Goal: Information Seeking & Learning: Learn about a topic

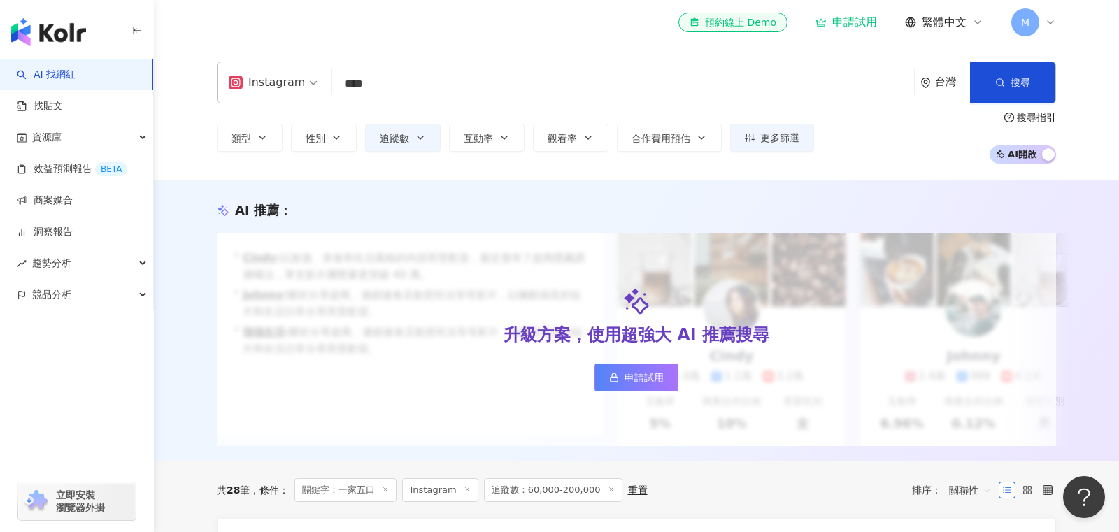
click at [612, 66] on div "Instagram **** 台灣 搜尋 419d6a5a-99e6-4609-9c0d-9c034517d078 keyword 一家五口 9,319 追蹤…" at bounding box center [636, 83] width 839 height 42
click at [620, 75] on input "****" at bounding box center [622, 84] width 571 height 27
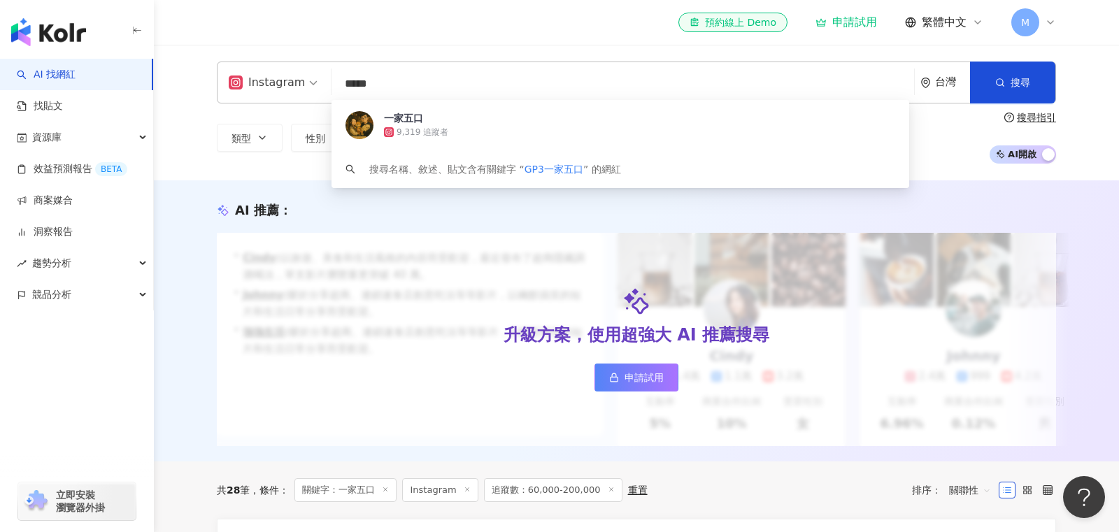
type input "****"
click at [52, 34] on img "button" at bounding box center [48, 32] width 75 height 28
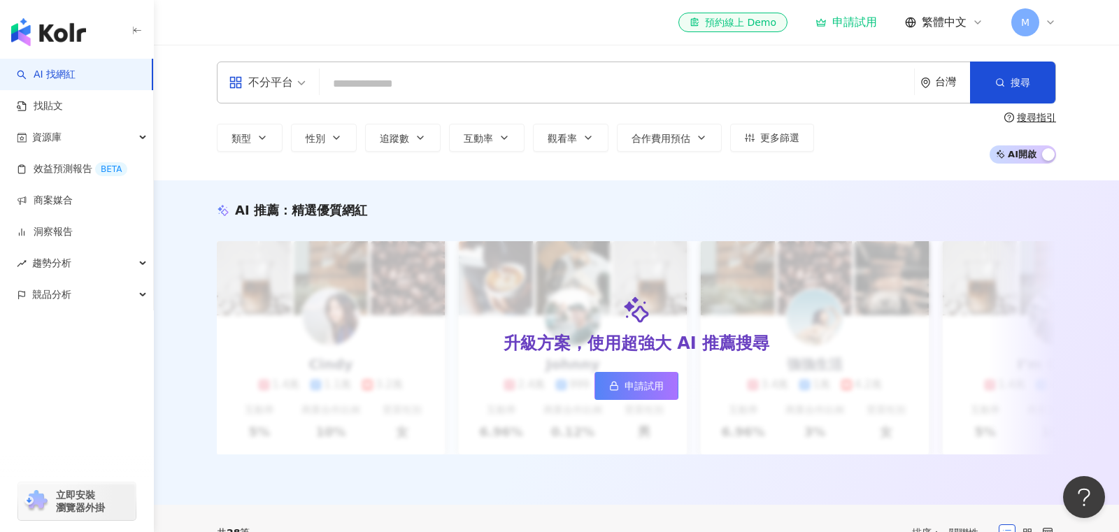
click at [488, 90] on input "search" at bounding box center [616, 84] width 583 height 27
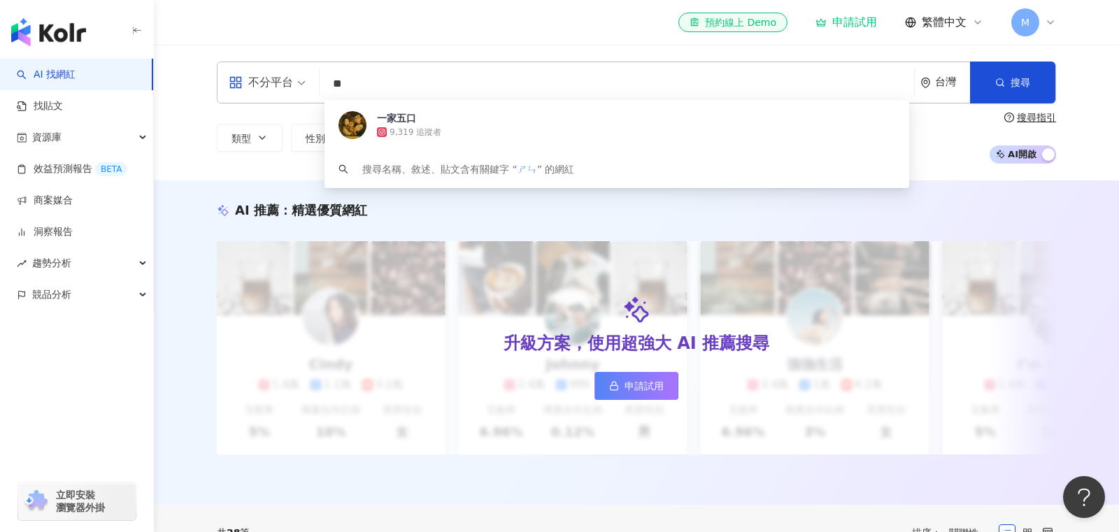
type input "*"
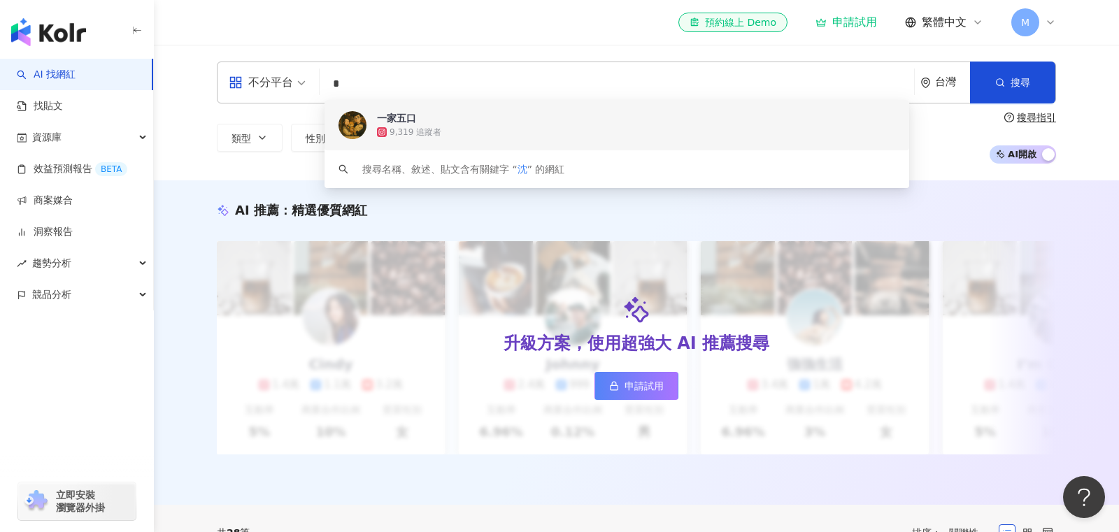
click at [422, 80] on input "*" at bounding box center [616, 84] width 583 height 27
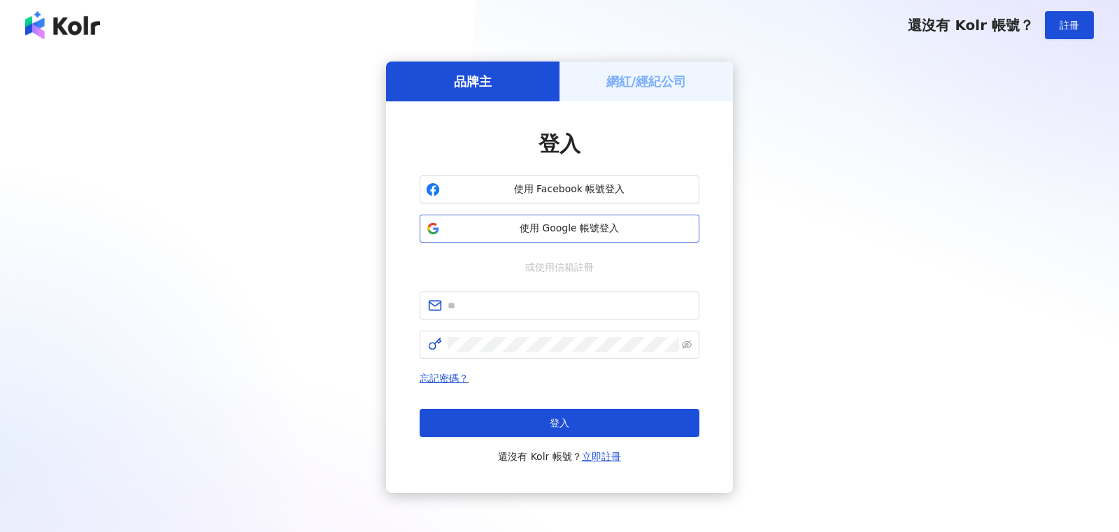
click at [545, 225] on span "使用 Google 帳號登入" at bounding box center [570, 229] width 248 height 14
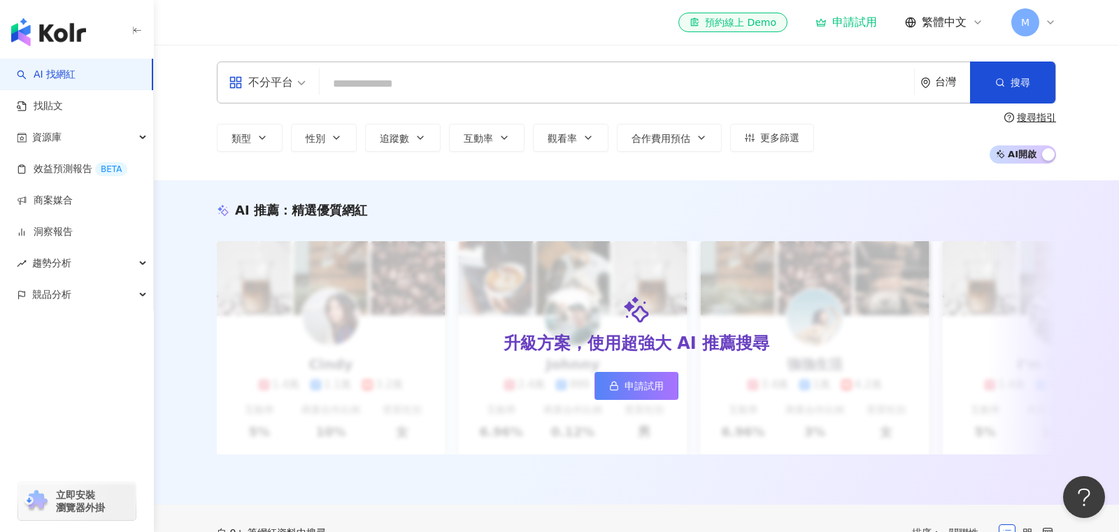
click at [604, 72] on input "search" at bounding box center [616, 84] width 583 height 27
type input "*"
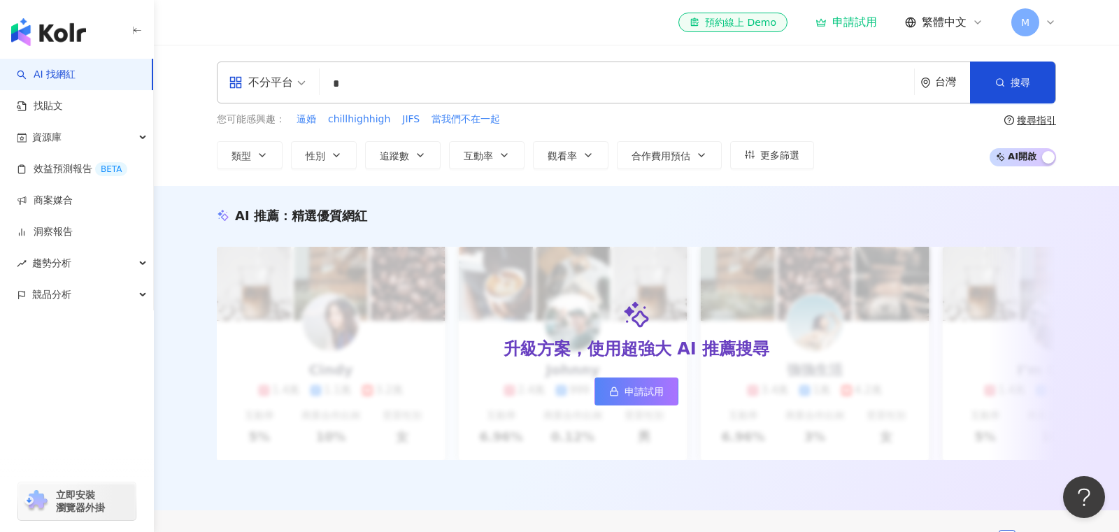
type input "*"
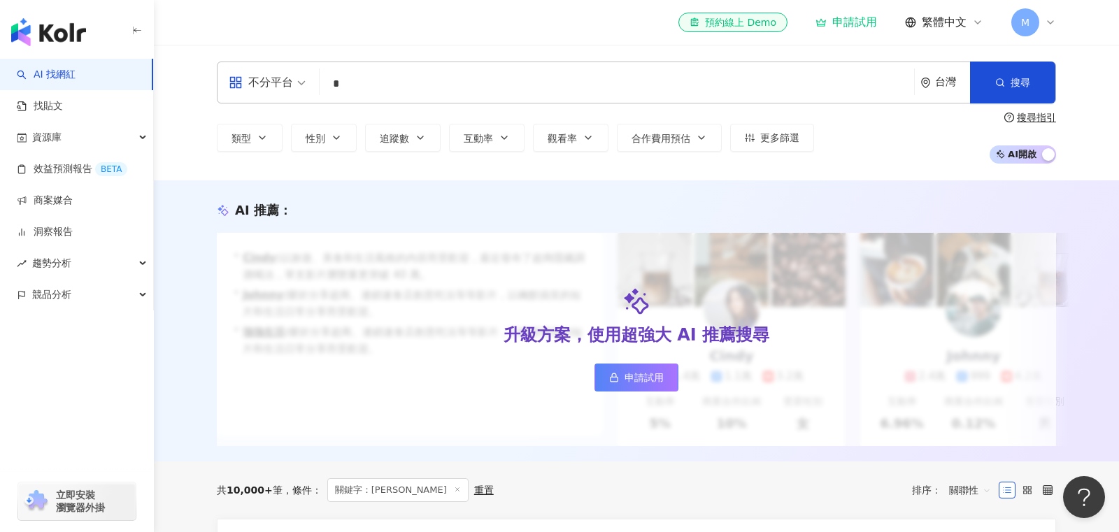
click at [382, 90] on input "*" at bounding box center [616, 84] width 583 height 27
type input "*"
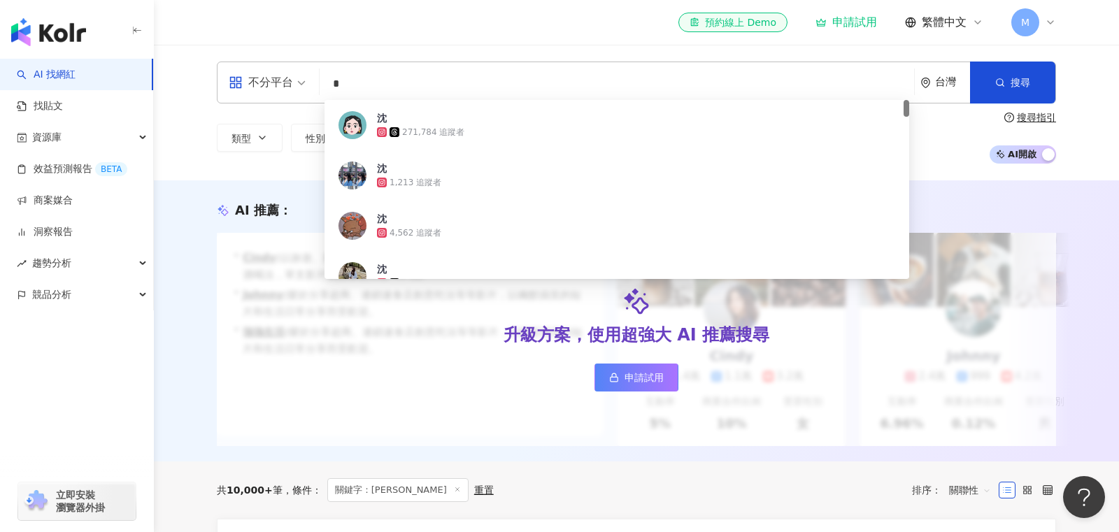
click at [490, 91] on input "*" at bounding box center [616, 84] width 583 height 27
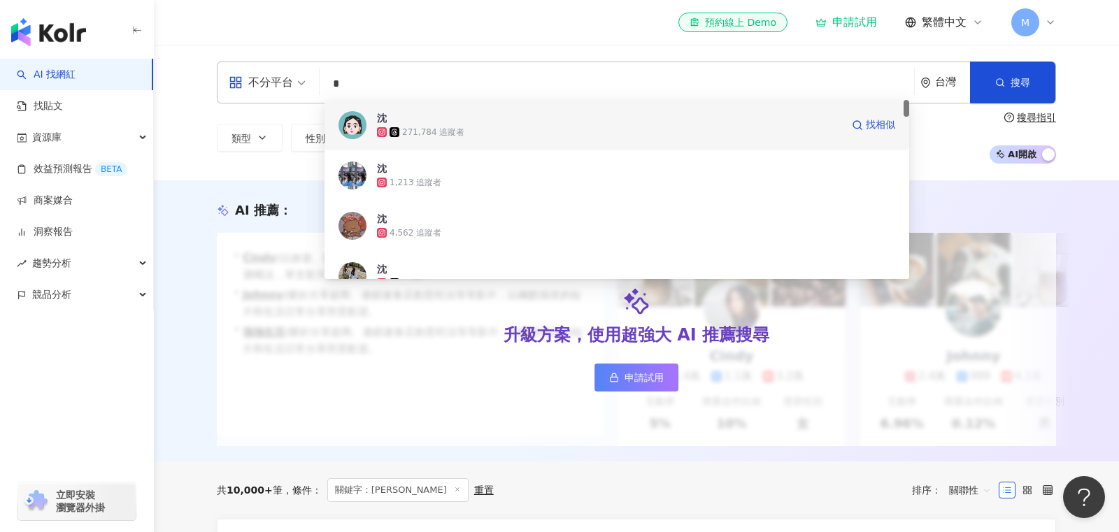
click at [478, 141] on div "沈 271,784 追蹤者 找相似" at bounding box center [617, 125] width 585 height 50
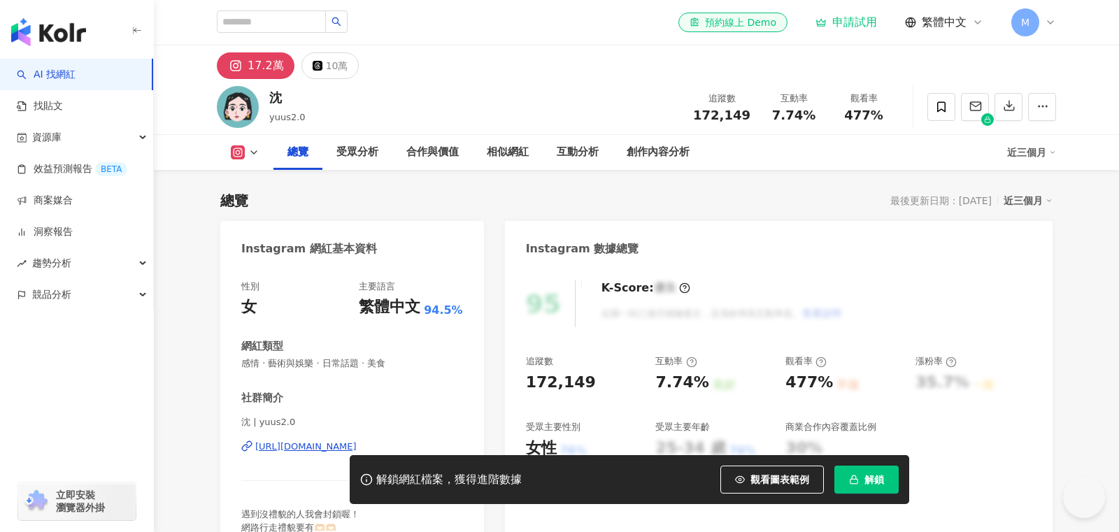
click at [665, 355] on div "互動率 7.74% 良好" at bounding box center [713, 374] width 116 height 38
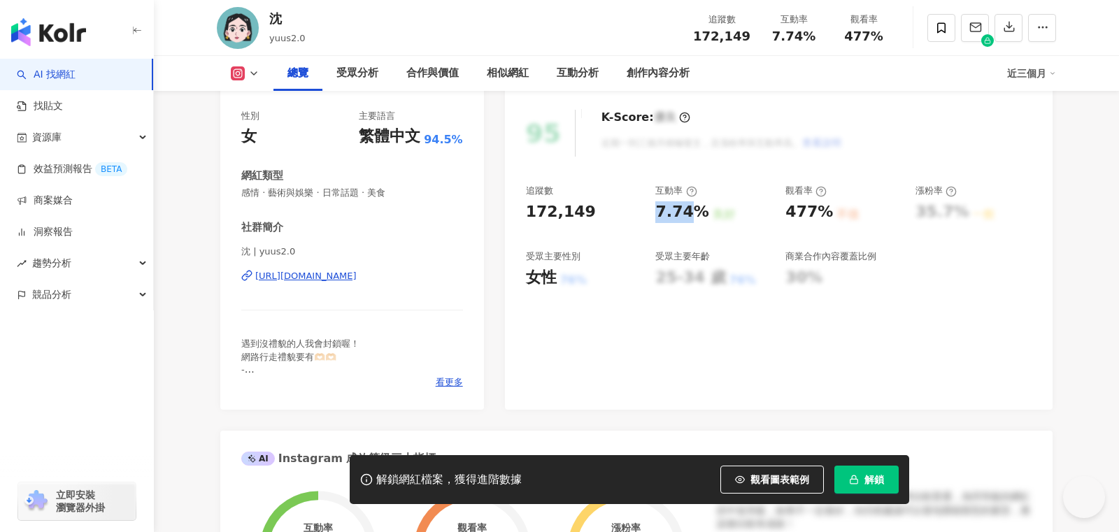
click at [680, 218] on div "7.74%" at bounding box center [681, 212] width 53 height 22
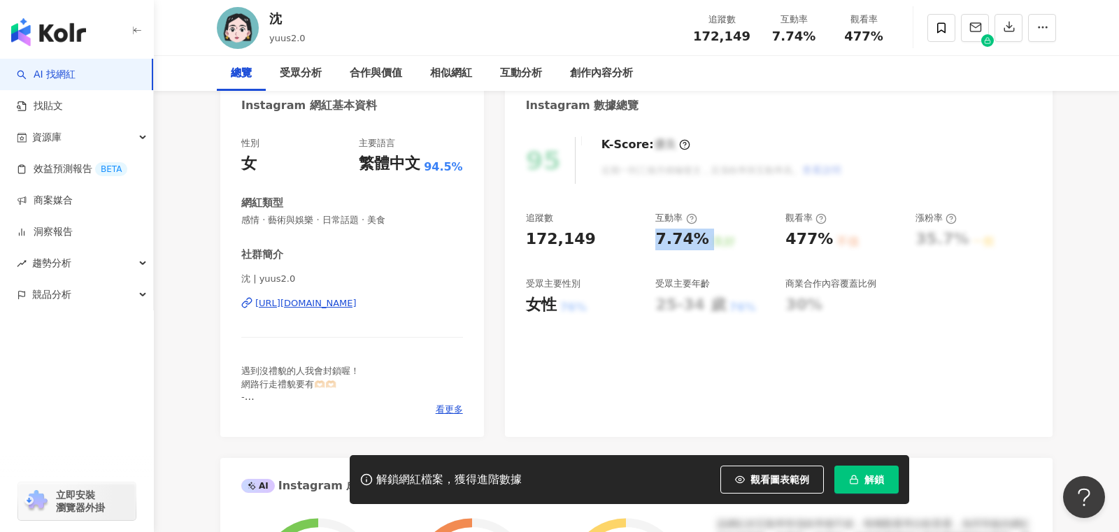
scroll to position [0, 0]
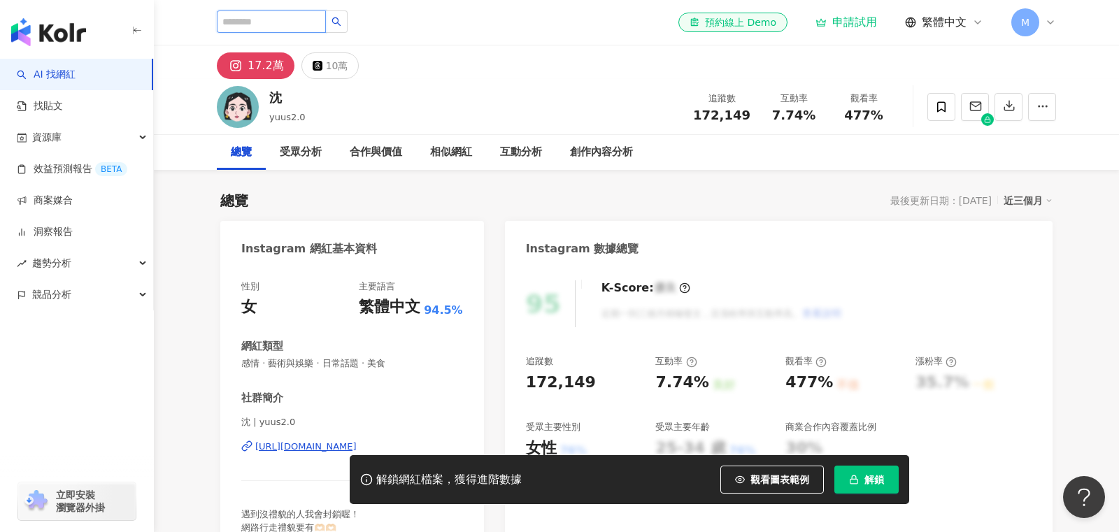
click at [278, 22] on input "search" at bounding box center [271, 21] width 109 height 22
paste input "**********"
type input "**********"
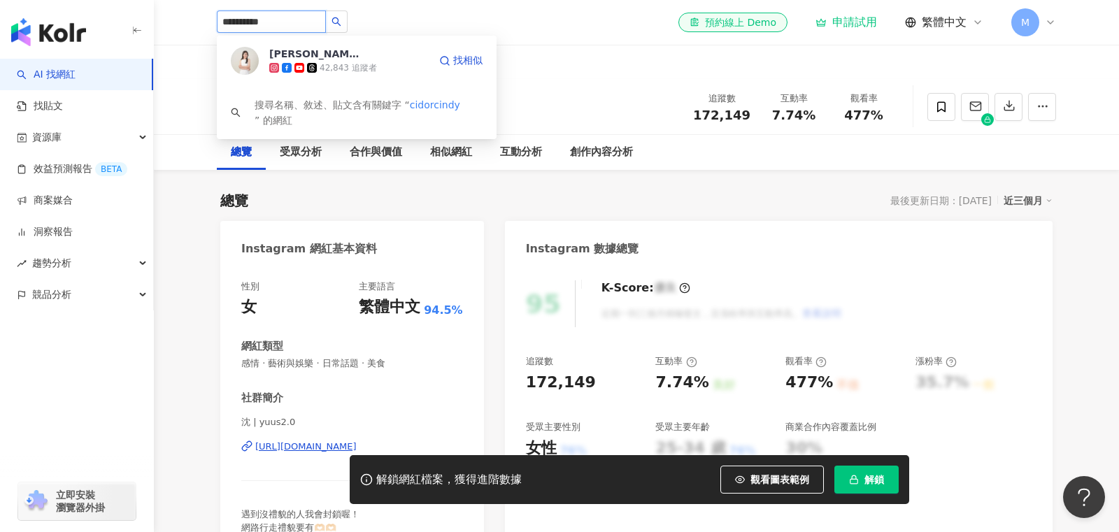
click at [329, 54] on div "蕓韶 Yun Shao" at bounding box center [314, 54] width 91 height 14
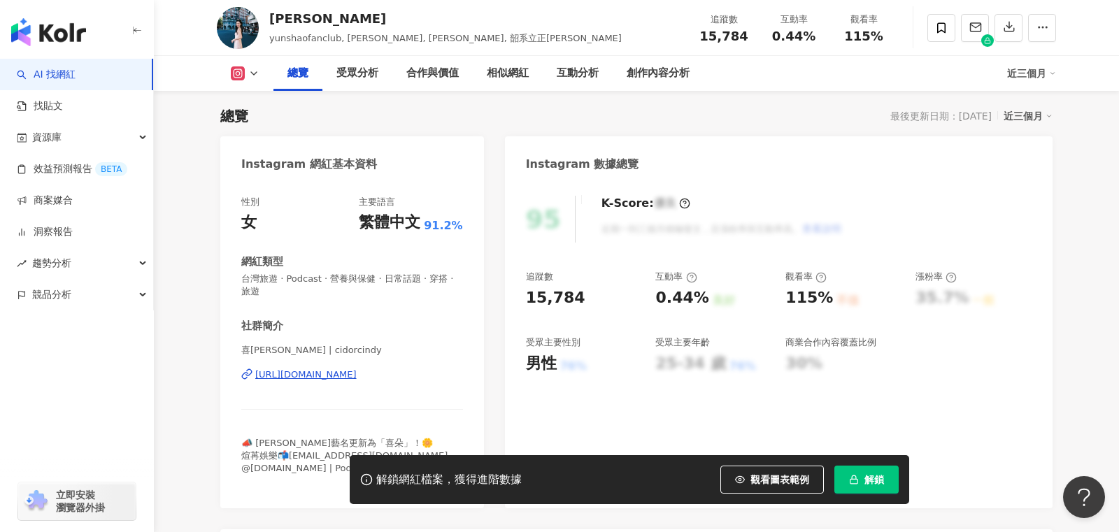
scroll to position [29, 0]
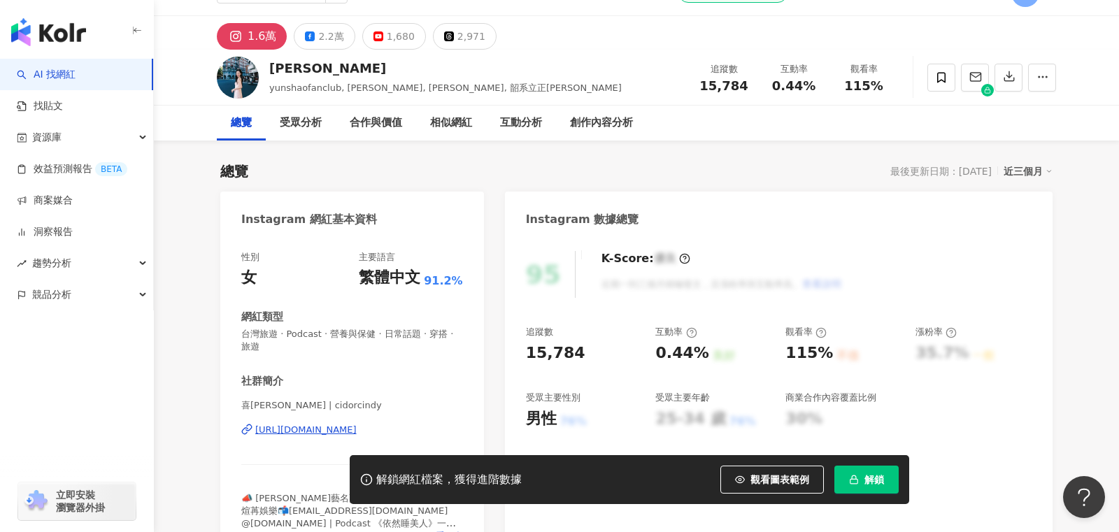
click at [666, 352] on div "0.44%" at bounding box center [681, 354] width 53 height 22
copy div "0.44% 良好"
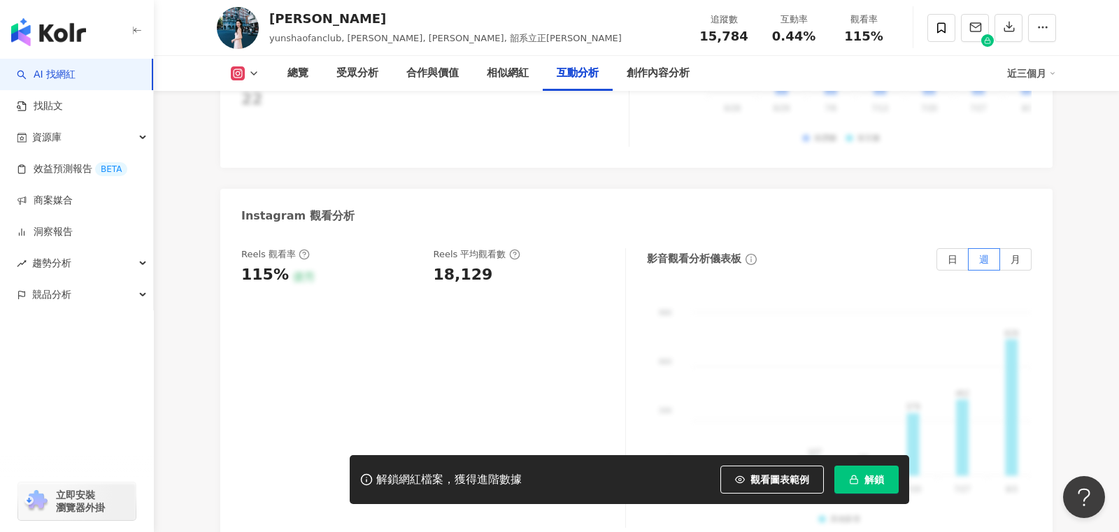
scroll to position [3122, 0]
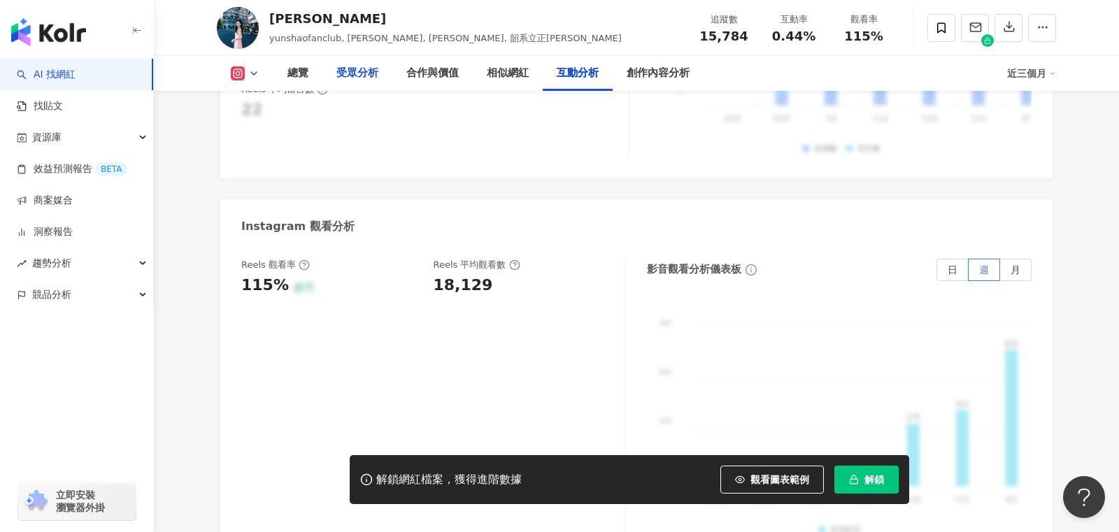
click at [357, 78] on div "受眾分析" at bounding box center [357, 73] width 42 height 17
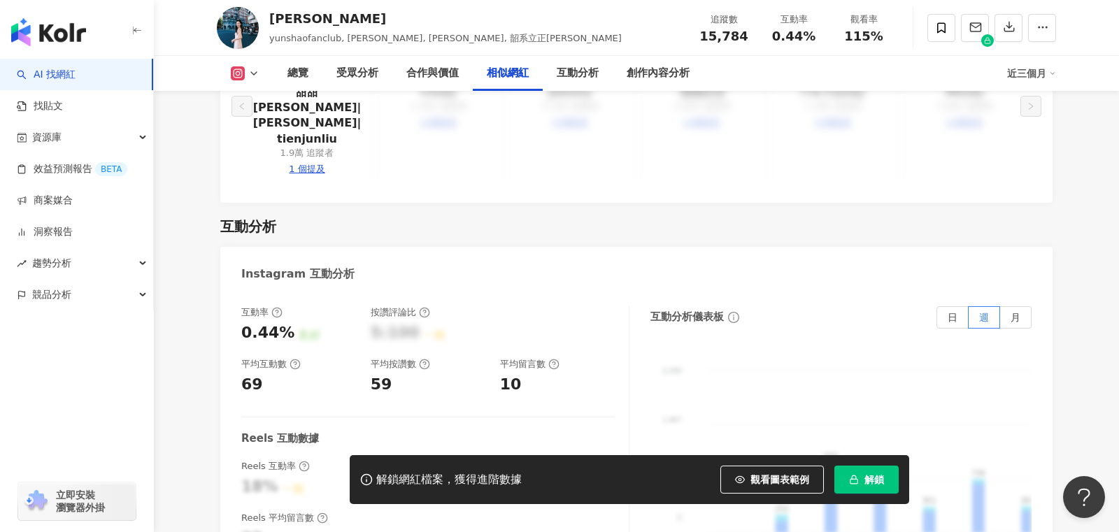
scroll to position [2694, 0]
drag, startPoint x: 395, startPoint y: 325, endPoint x: 340, endPoint y: 325, distance: 54.6
click at [341, 325] on div "互動率 0.44% 良好 按讚評論比 5:100 一般 平均互動數 69 平均按讚數 59 平均留言數 10" at bounding box center [428, 350] width 374 height 90
click at [475, 373] on div "59" at bounding box center [428, 384] width 115 height 22
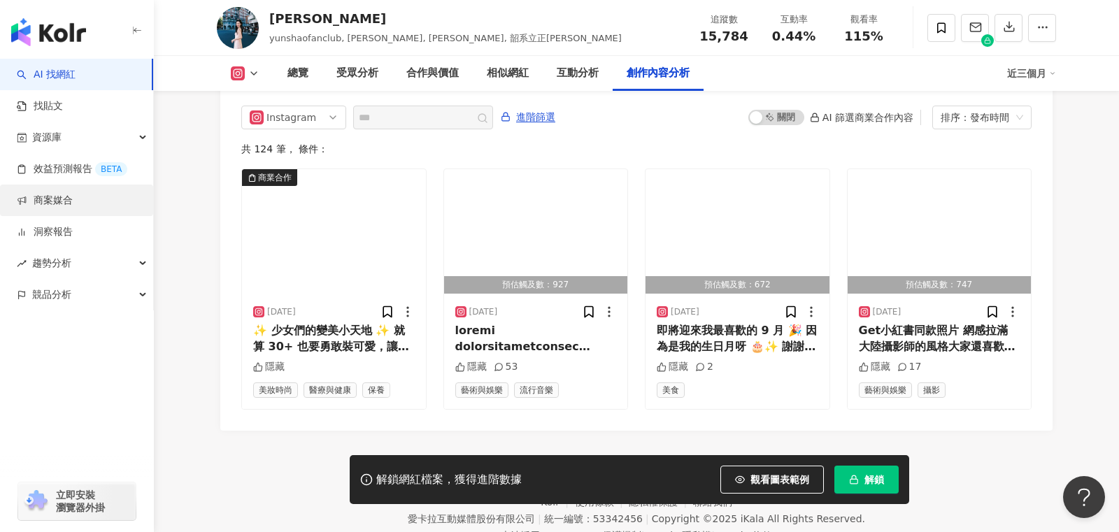
scroll to position [4384, 0]
